Goal: Navigation & Orientation: Find specific page/section

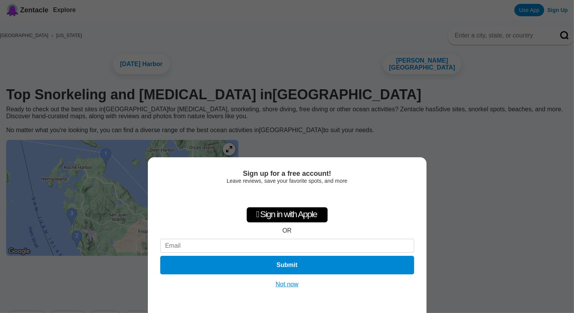
click at [286, 284] on button "Not now" at bounding box center [286, 285] width 27 height 8
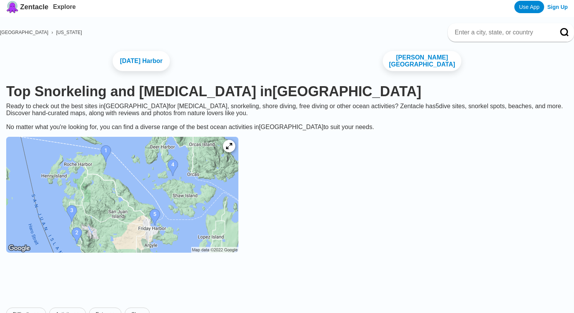
scroll to position [5, 0]
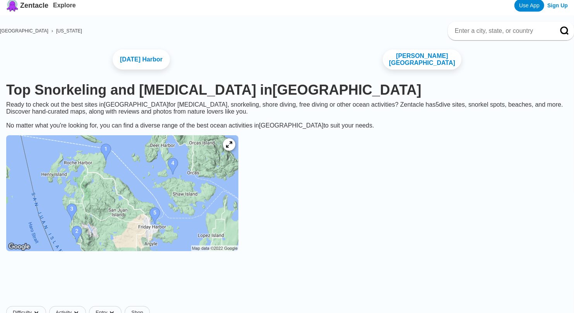
click at [95, 205] on img at bounding box center [122, 193] width 232 height 116
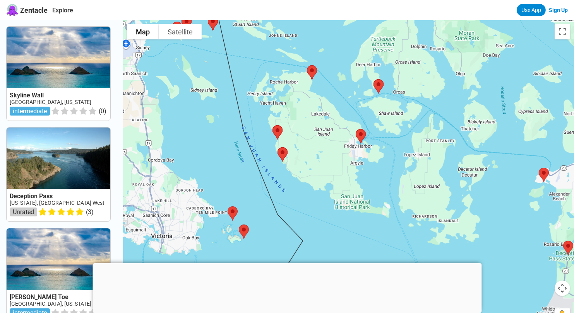
drag, startPoint x: 200, startPoint y: 230, endPoint x: 369, endPoint y: 241, distance: 169.4
click at [369, 241] on div at bounding box center [348, 176] width 451 height 313
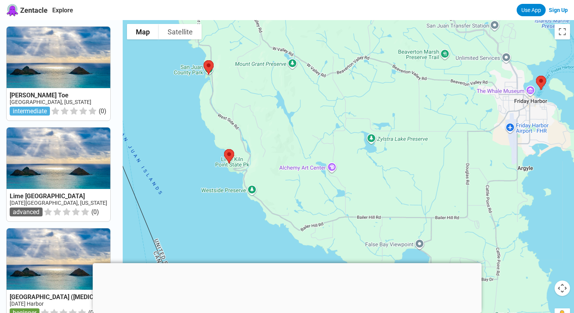
drag, startPoint x: 345, startPoint y: 83, endPoint x: 584, endPoint y: 288, distance: 315.0
click at [573, 288] on html "Zentacle Explore Use App Sign Up Harney Toe USA, Washington intermediate ( 0 ) …" at bounding box center [287, 310] width 574 height 620
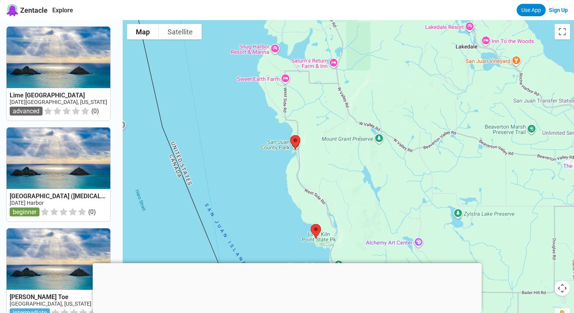
drag, startPoint x: 244, startPoint y: 106, endPoint x: 332, endPoint y: 184, distance: 117.3
click at [332, 184] on div at bounding box center [348, 176] width 451 height 313
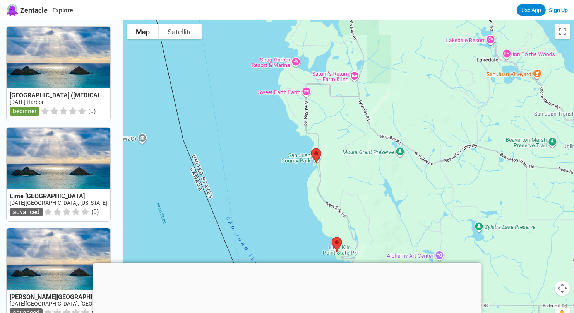
drag, startPoint x: 322, startPoint y: 164, endPoint x: 345, endPoint y: 179, distance: 27.4
click at [345, 179] on div at bounding box center [348, 176] width 451 height 313
click at [25, 109] on link at bounding box center [59, 74] width 104 height 94
